Goal: Transaction & Acquisition: Obtain resource

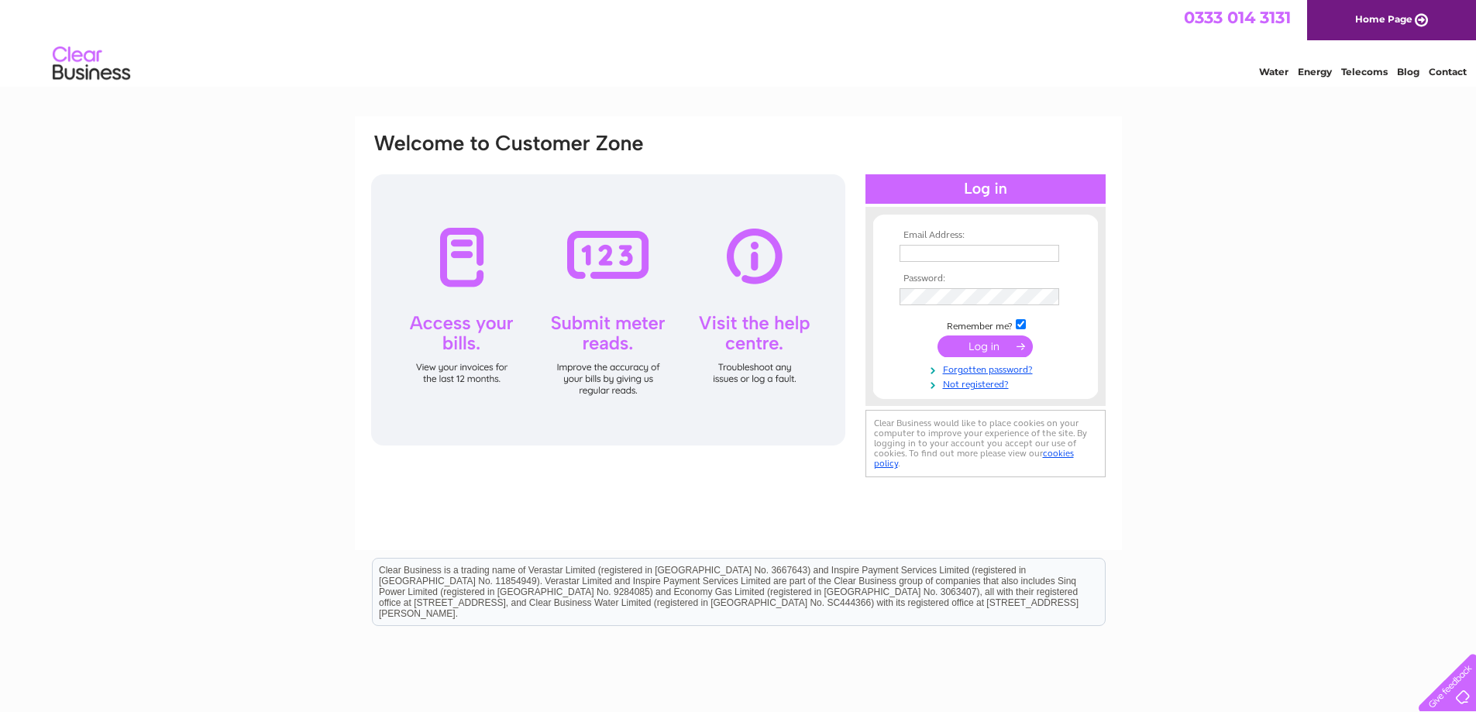
click at [1010, 256] on input "text" at bounding box center [979, 253] width 160 height 17
type input "dave@skyeskyns.co.uk"
click at [966, 343] on input "submit" at bounding box center [984, 348] width 95 height 22
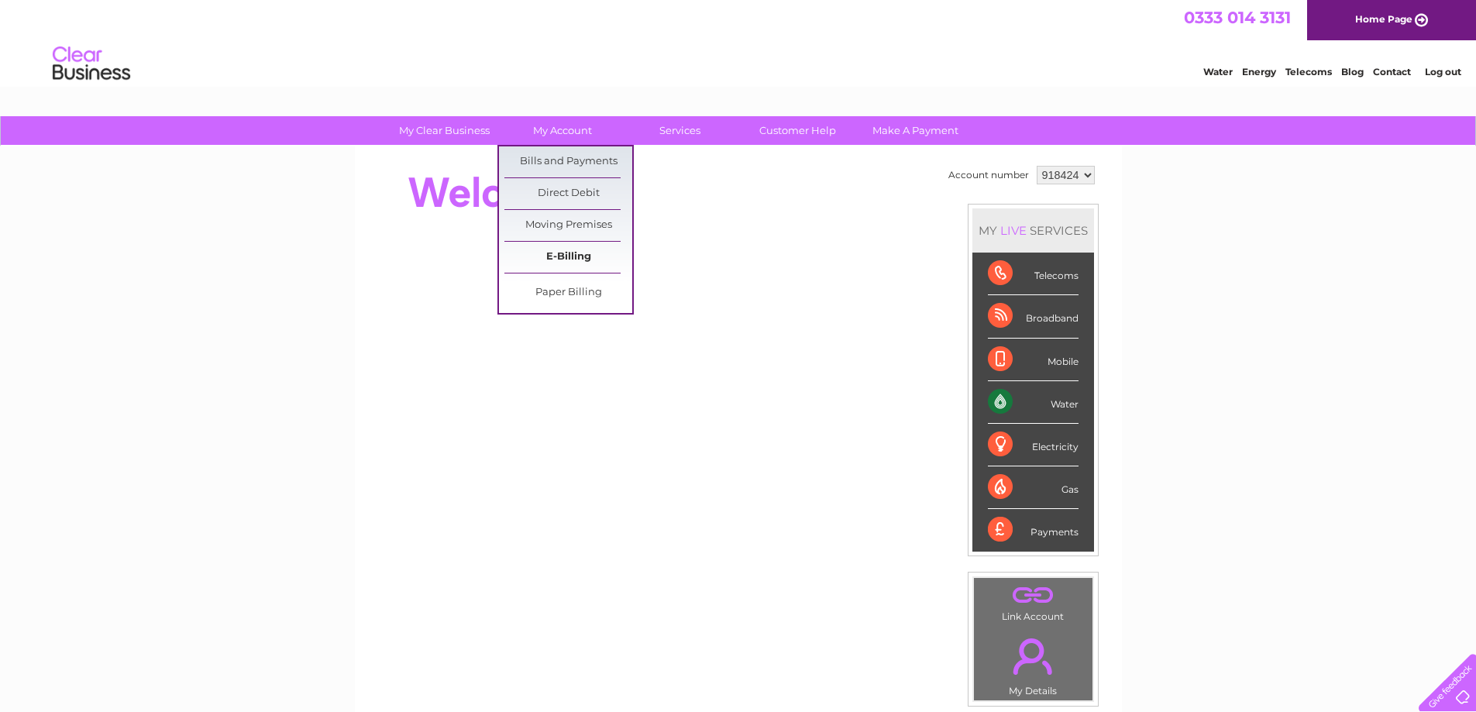
click at [581, 245] on link "E-Billing" at bounding box center [568, 257] width 128 height 31
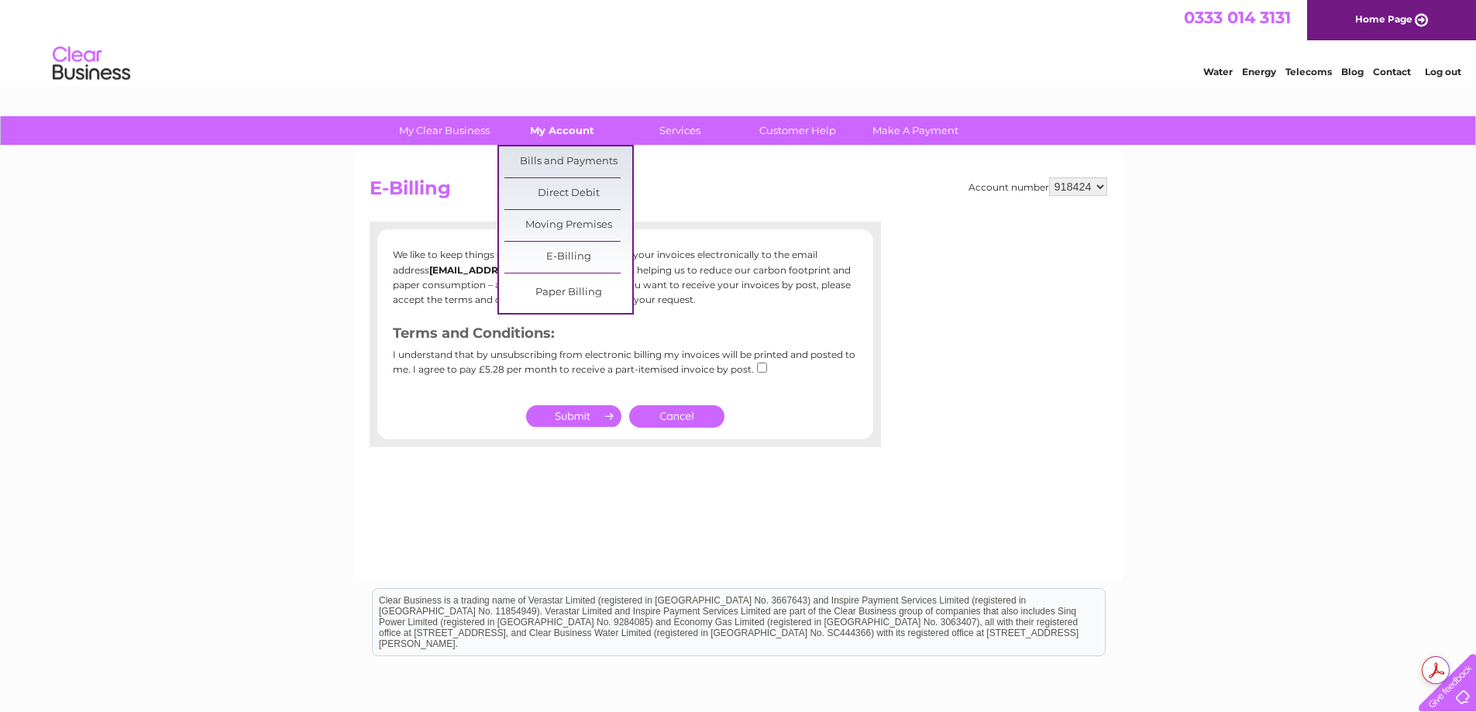
click at [543, 123] on link "My Account" at bounding box center [562, 130] width 128 height 29
click at [546, 158] on link "Bills and Payments" at bounding box center [568, 161] width 128 height 31
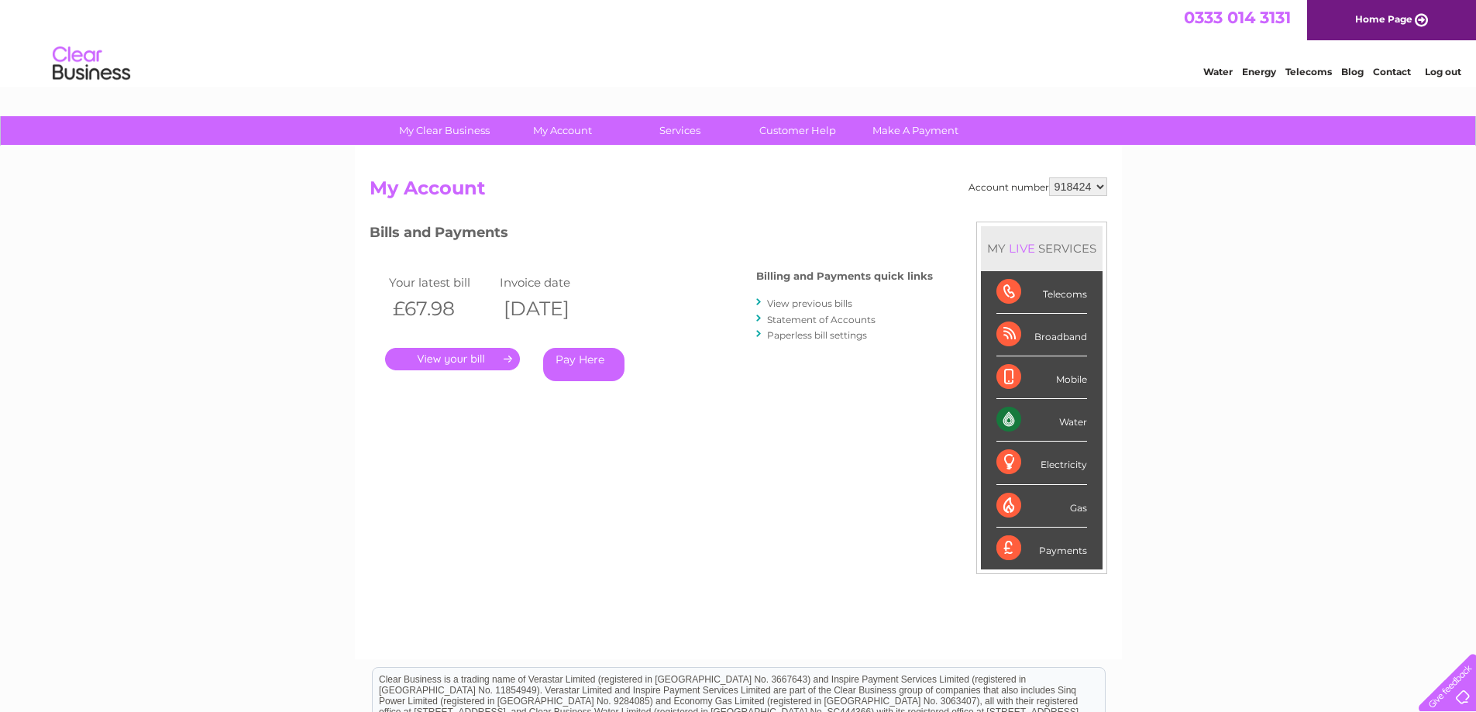
click at [478, 362] on link "." at bounding box center [452, 359] width 135 height 22
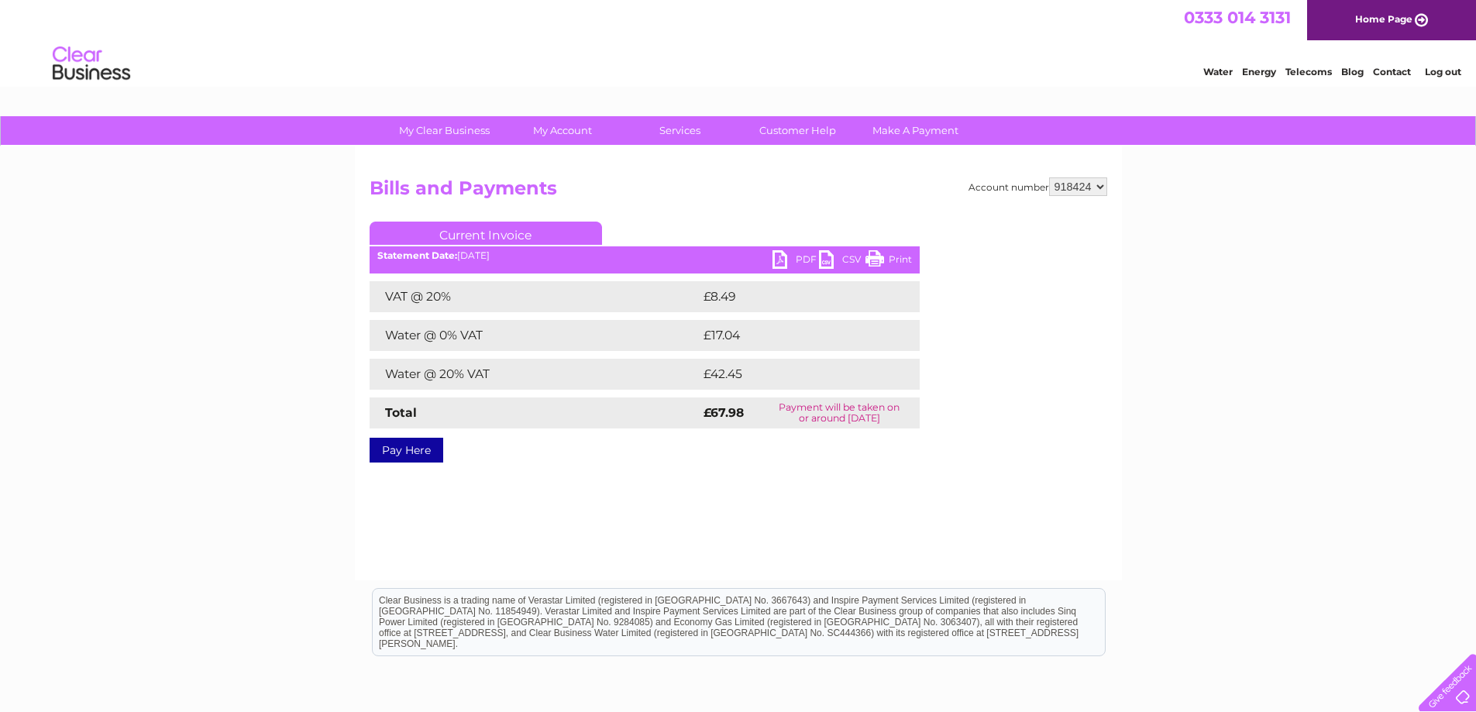
click at [800, 256] on link "PDF" at bounding box center [795, 261] width 46 height 22
